Goal: Check status: Check status

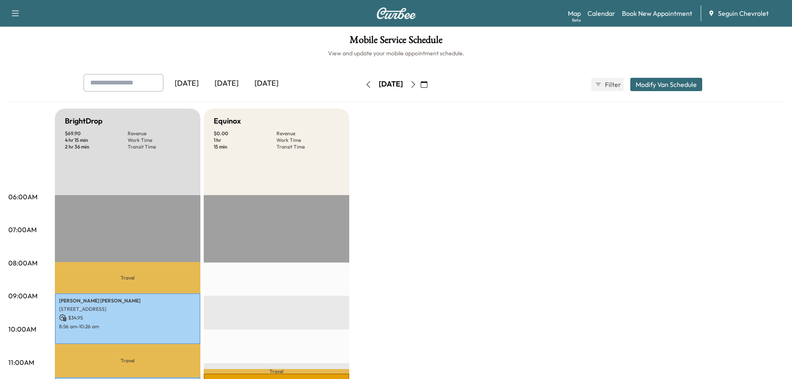
click at [236, 82] on div "[DATE]" at bounding box center [227, 83] width 40 height 19
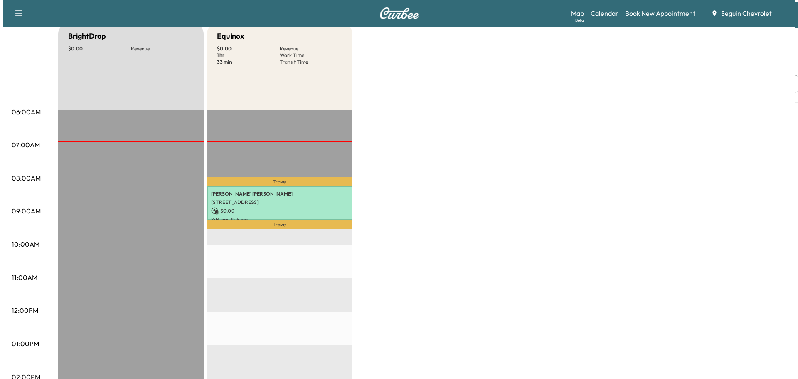
scroll to position [125, 0]
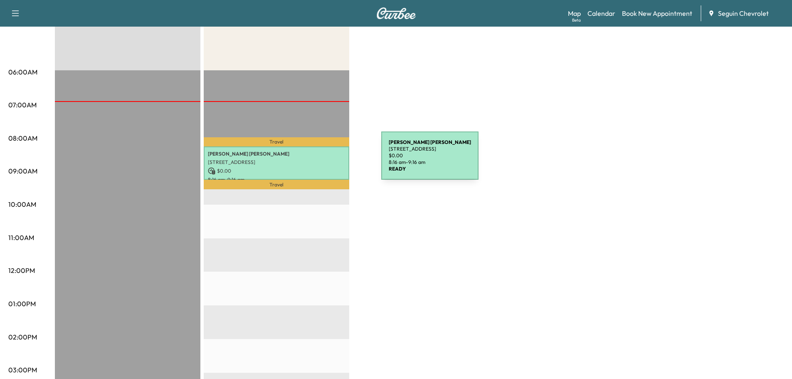
click at [319, 160] on p "[STREET_ADDRESS]" at bounding box center [276, 162] width 137 height 7
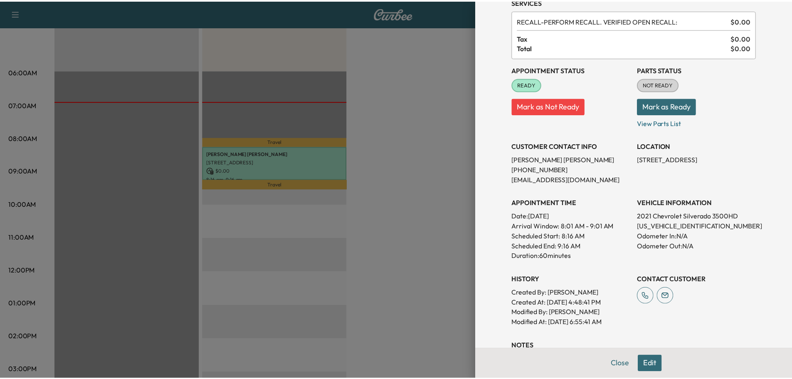
scroll to position [0, 0]
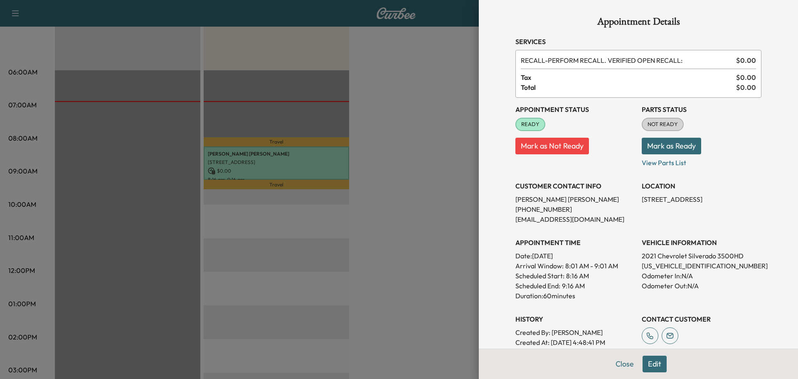
click at [413, 175] on div at bounding box center [399, 189] width 798 height 379
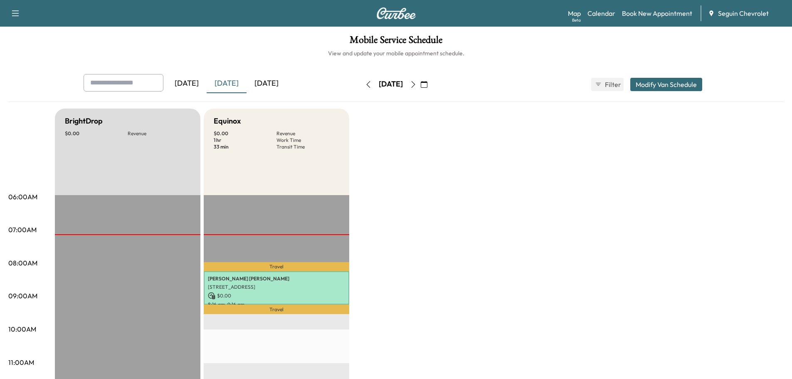
click at [193, 82] on div "[DATE]" at bounding box center [187, 83] width 40 height 19
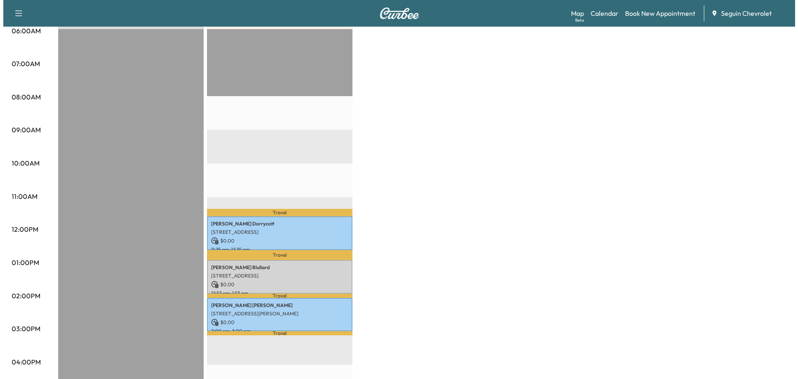
scroll to position [166, 0]
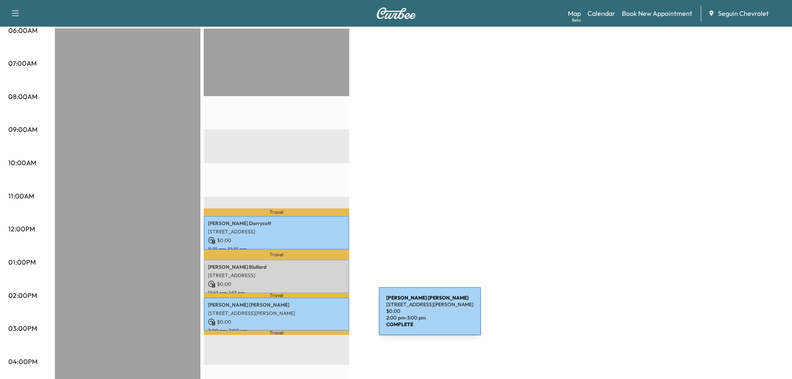
click at [317, 312] on p "[STREET_ADDRESS][PERSON_NAME]" at bounding box center [276, 313] width 137 height 7
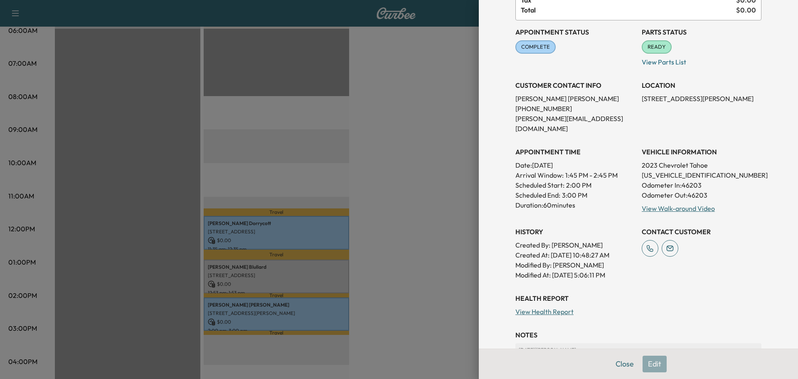
scroll to position [83, 0]
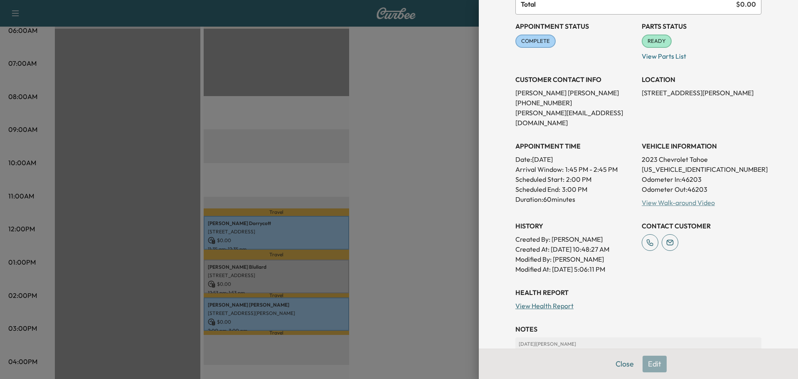
click at [664, 198] on link "View Walk-around Video" at bounding box center [678, 202] width 73 height 8
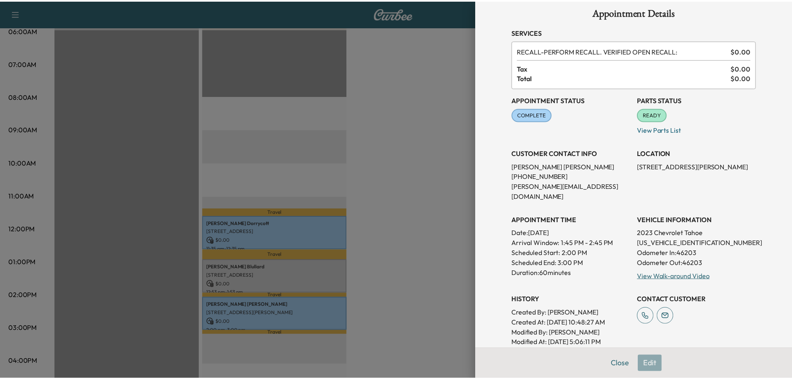
scroll to position [0, 0]
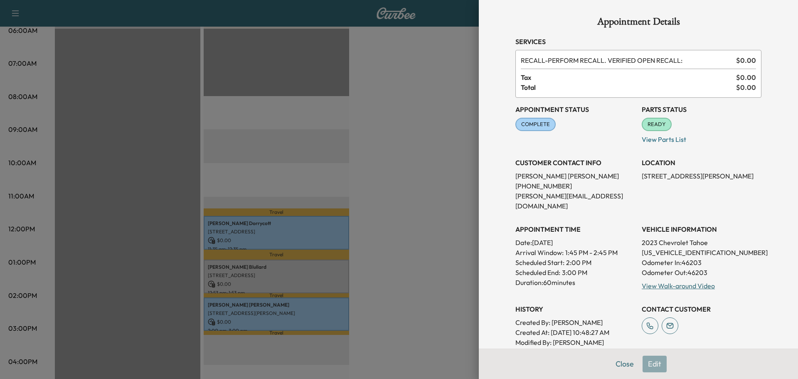
click at [420, 199] on div at bounding box center [399, 189] width 798 height 379
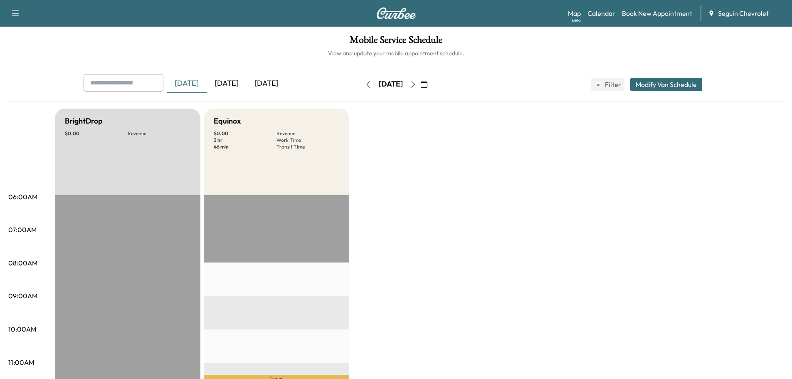
click at [232, 81] on div "[DATE]" at bounding box center [227, 83] width 40 height 19
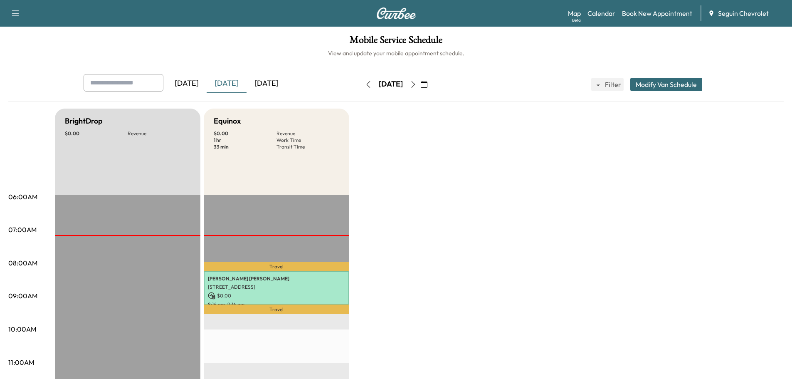
click at [276, 86] on div "[DATE]" at bounding box center [266, 83] width 40 height 19
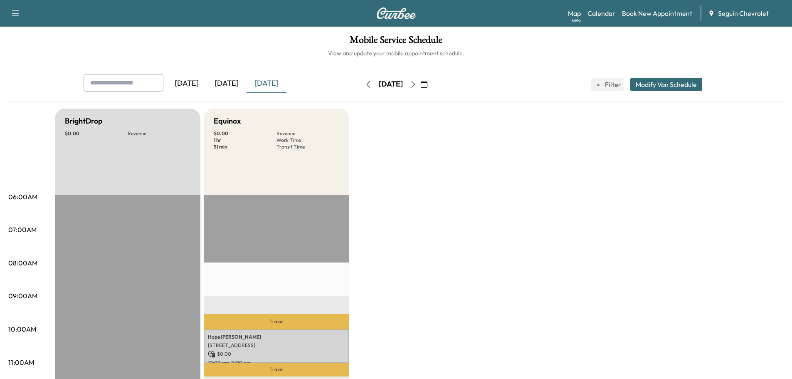
click at [233, 82] on div "[DATE]" at bounding box center [227, 83] width 40 height 19
